Goal: Find contact information: Find contact information

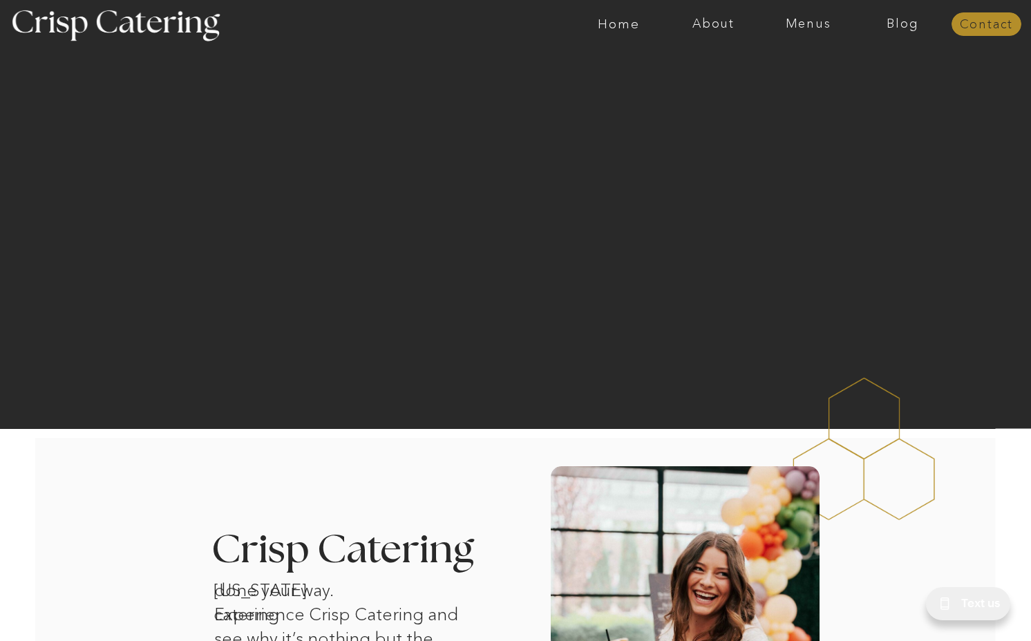
click at [965, 23] on nav "Contact" at bounding box center [986, 25] width 70 height 14
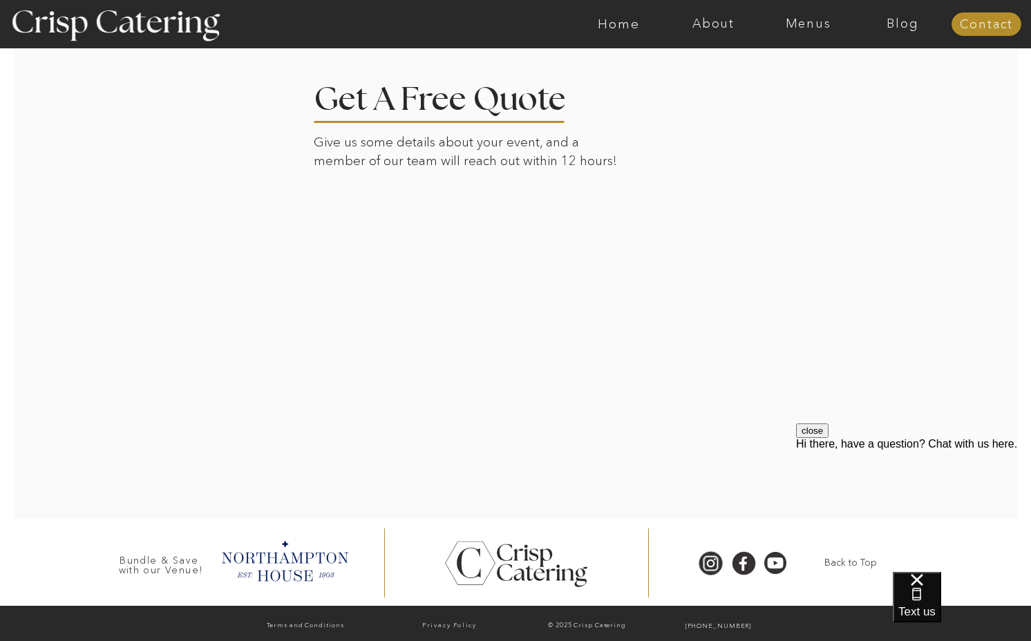
scroll to position [316, 0]
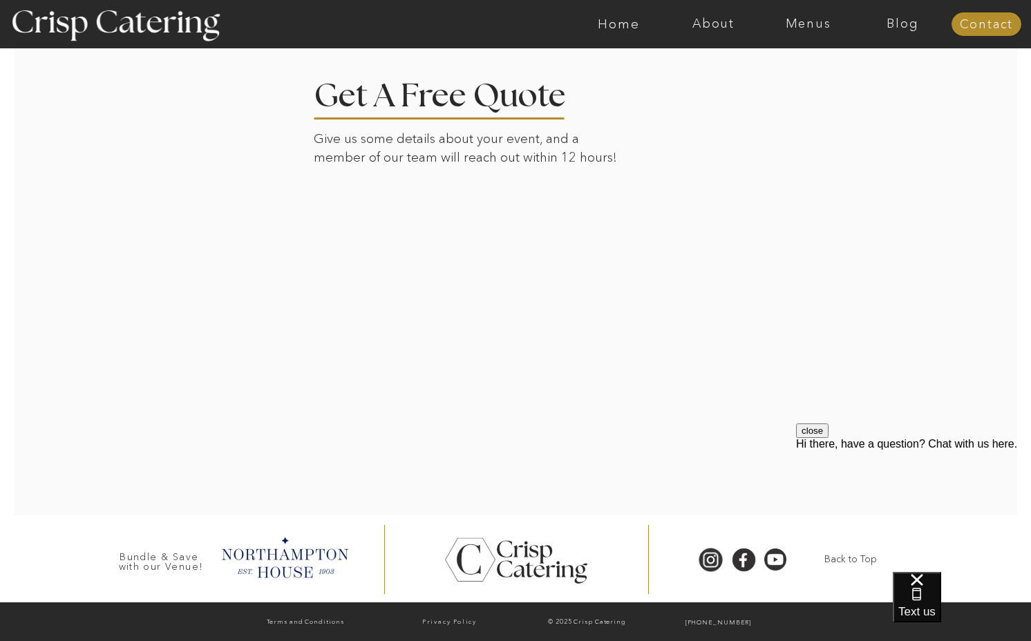
click at [828, 438] on button "close" at bounding box center [812, 431] width 32 height 15
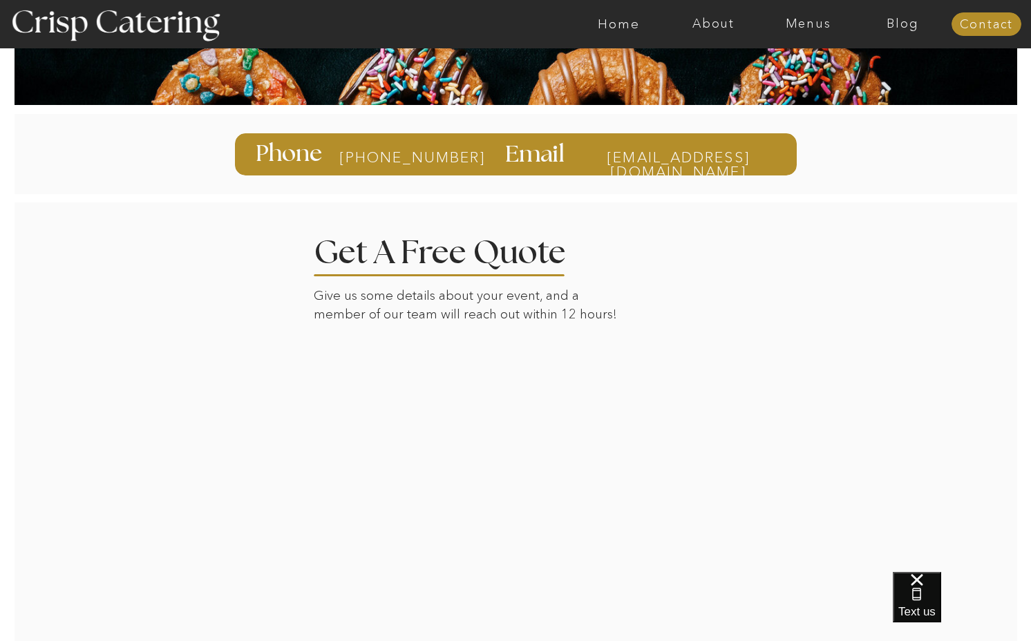
scroll to position [129, 0]
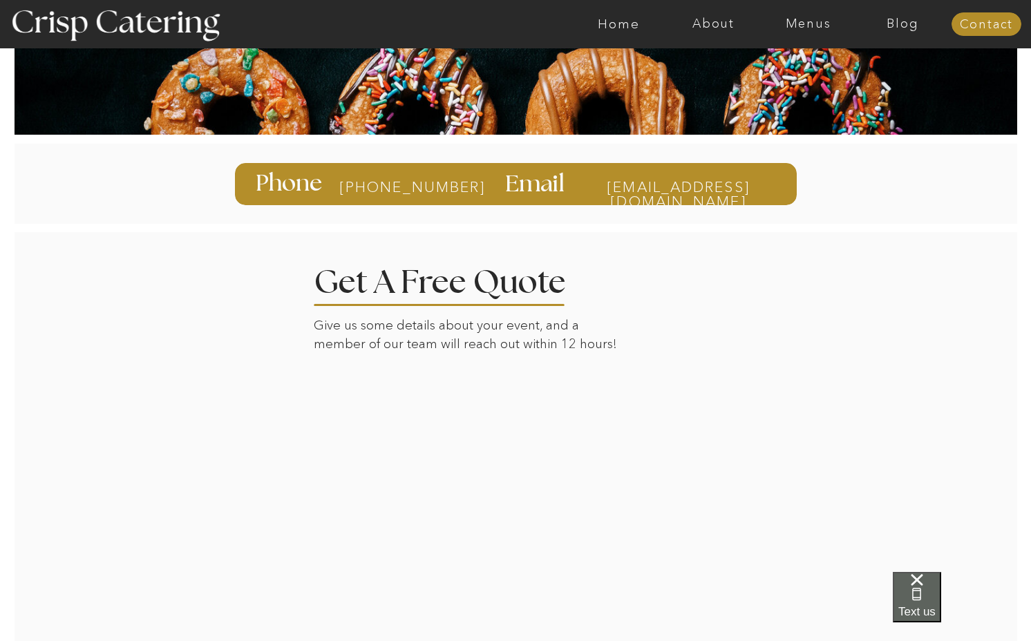
click at [936, 605] on span "Text us" at bounding box center [916, 611] width 37 height 13
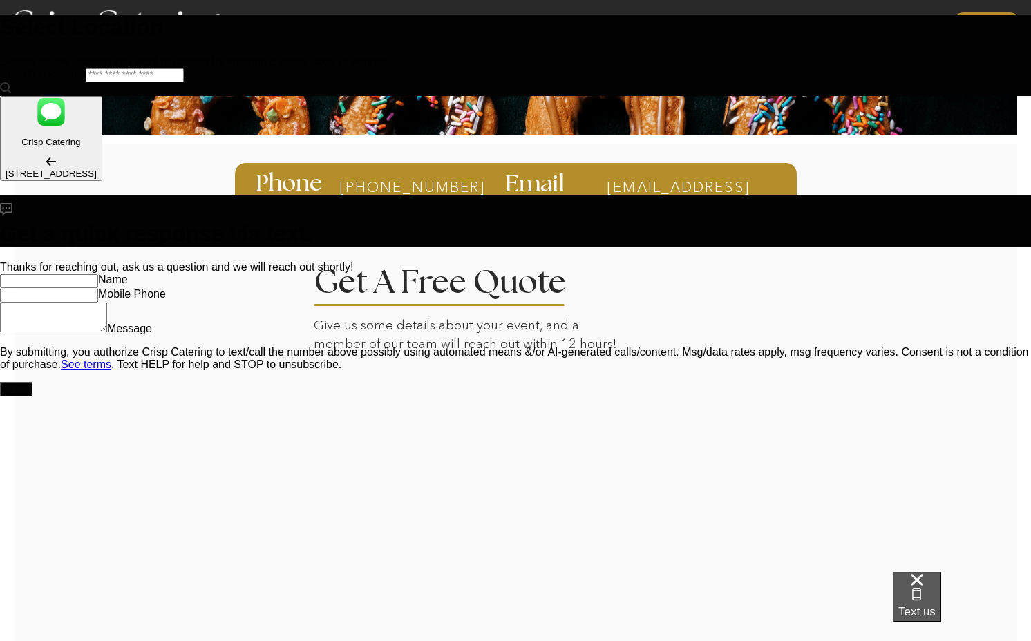
scroll to position [0, 0]
click at [936, 605] on span "Text us" at bounding box center [916, 611] width 37 height 13
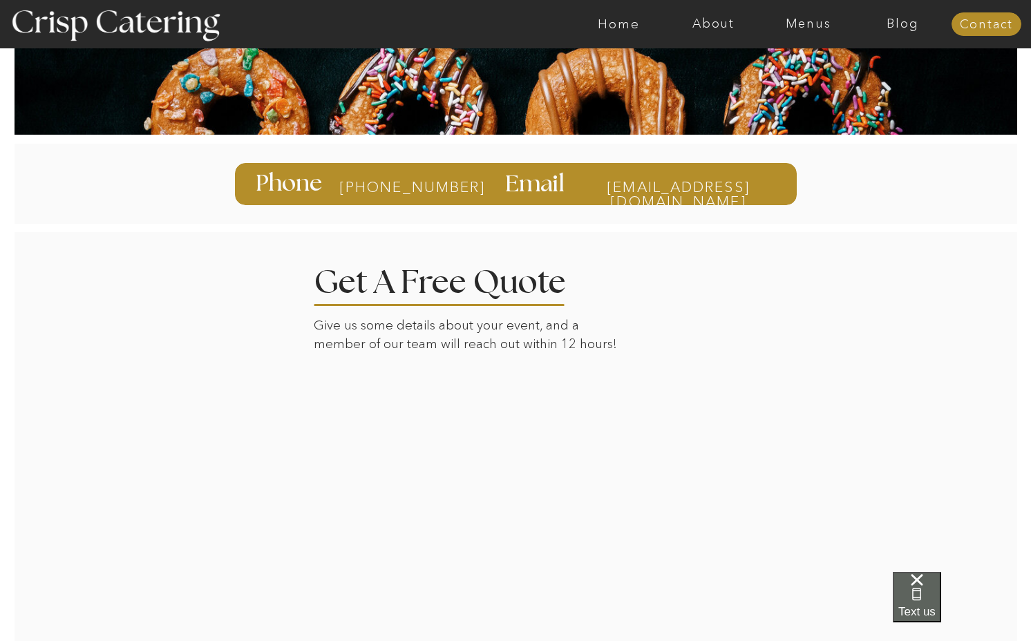
click at [936, 609] on span "Text us" at bounding box center [916, 611] width 37 height 13
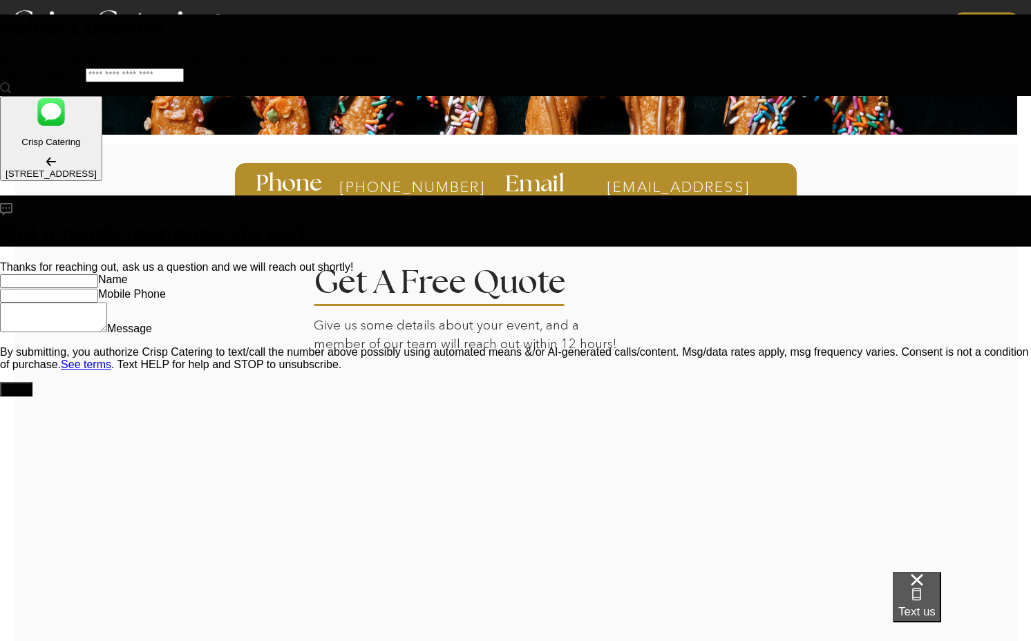
click at [936, 609] on span "Text us" at bounding box center [916, 611] width 37 height 13
